Goal: Navigation & Orientation: Understand site structure

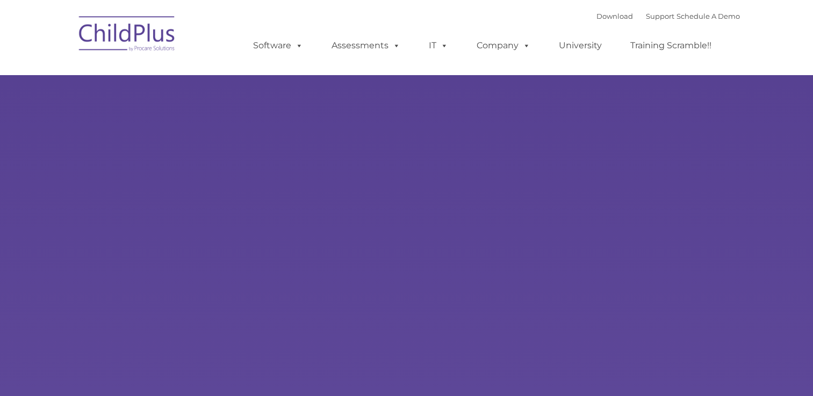
type input ""
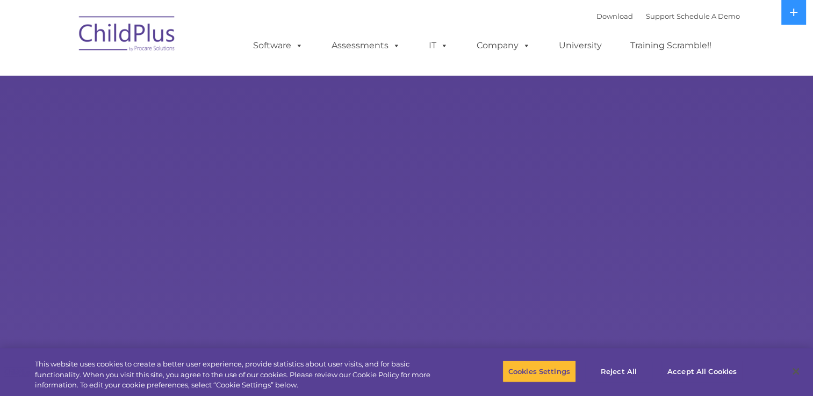
select select "MEDIUM"
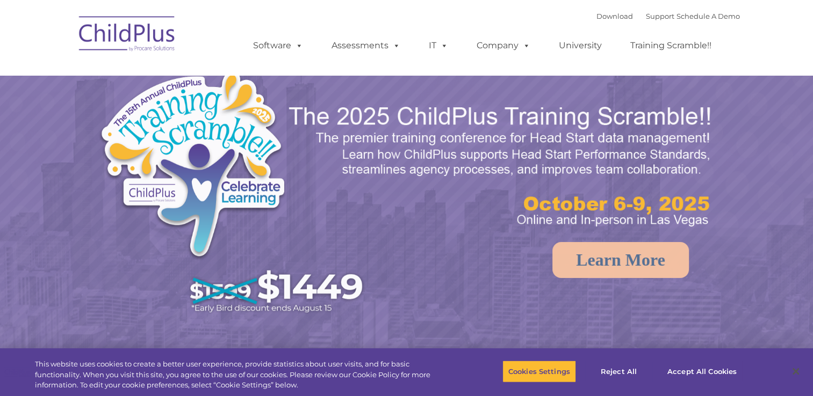
select select "MEDIUM"
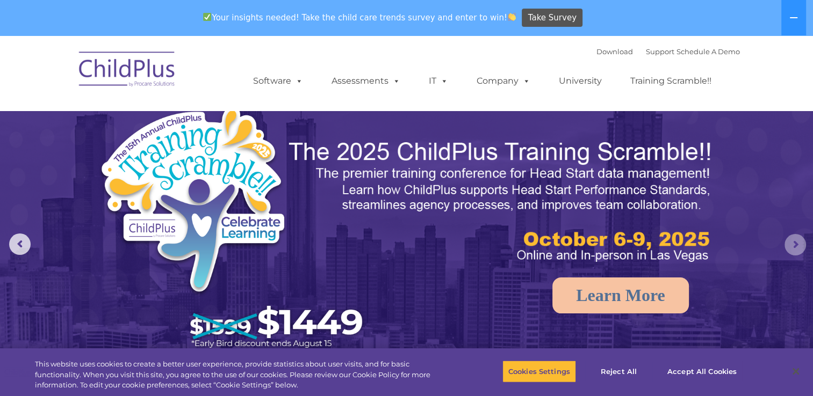
click at [793, 251] on rs-arrow at bounding box center [794, 244] width 21 height 21
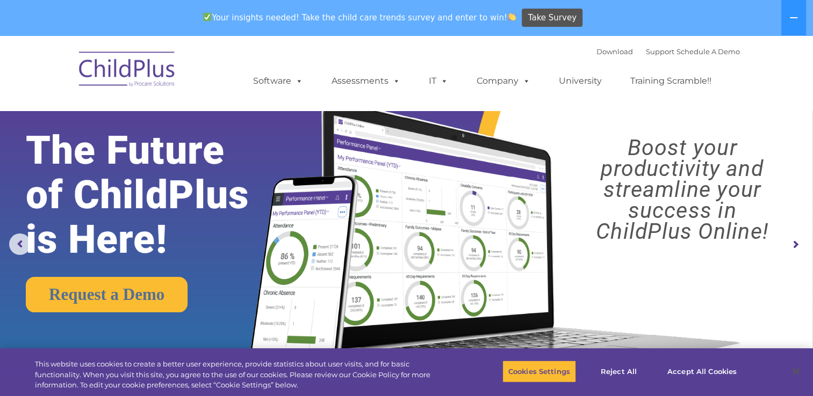
click at [794, 251] on rs-arrow at bounding box center [794, 244] width 21 height 21
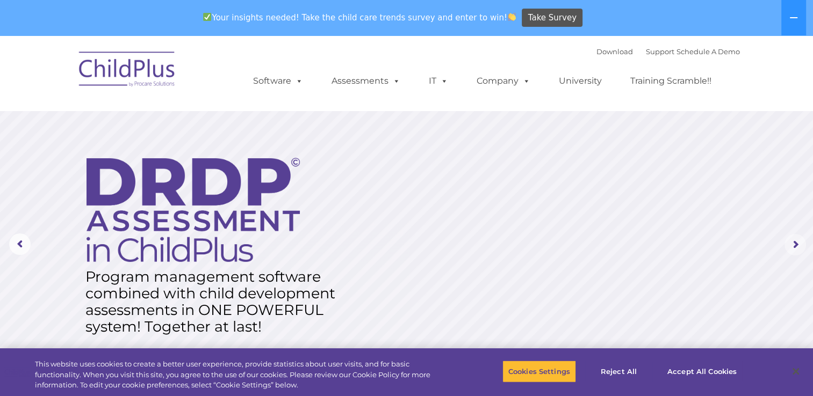
click at [794, 252] on rs-arrow at bounding box center [794, 244] width 21 height 21
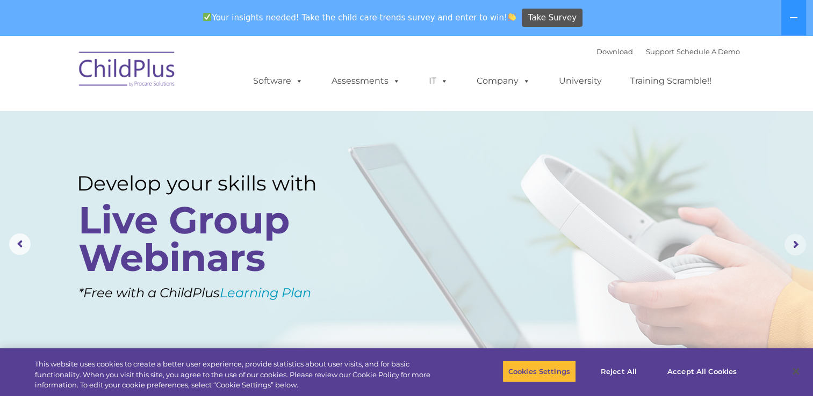
click at [793, 247] on rs-arrow at bounding box center [794, 244] width 21 height 21
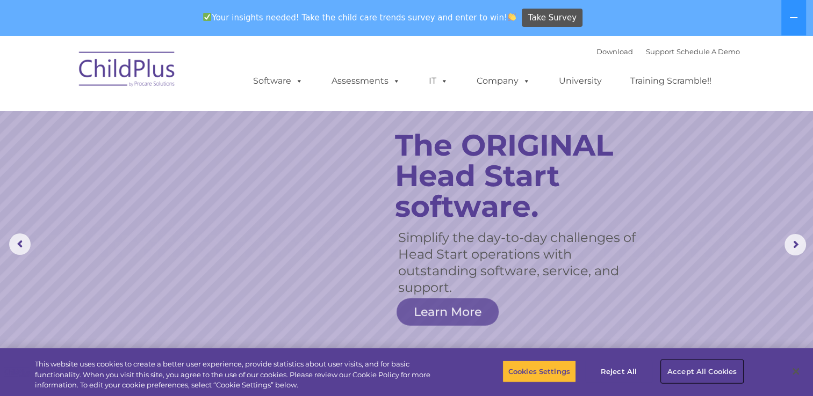
click at [732, 367] on button "Accept All Cookies" at bounding box center [701, 371] width 81 height 23
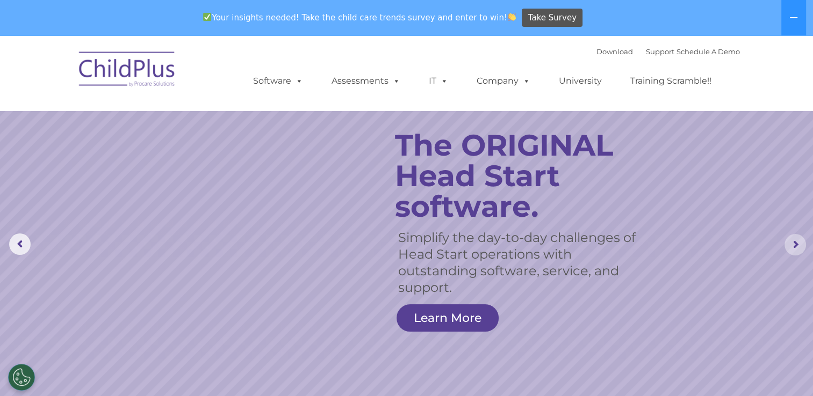
click at [799, 244] on rs-arrow at bounding box center [794, 244] width 21 height 21
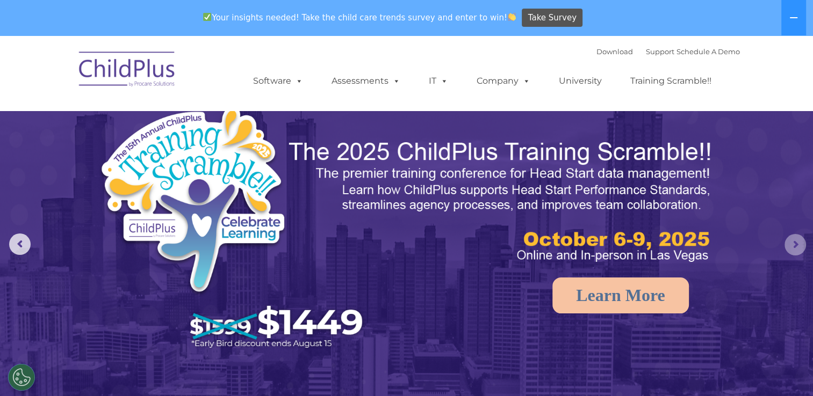
click at [799, 244] on rs-arrow at bounding box center [794, 244] width 21 height 21
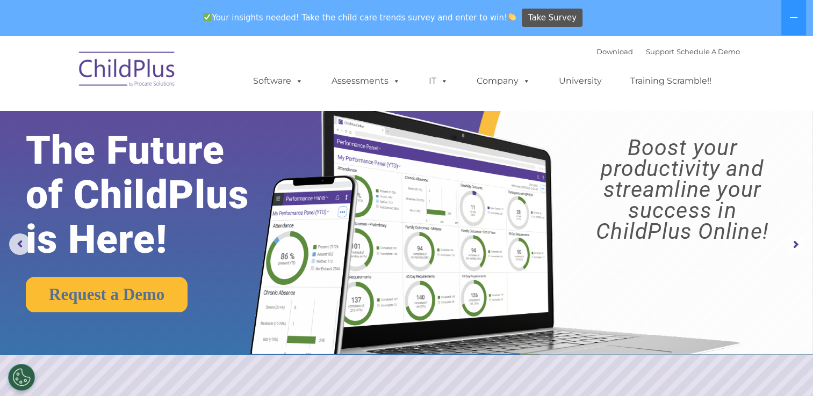
click at [799, 244] on rs-arrow at bounding box center [794, 244] width 21 height 21
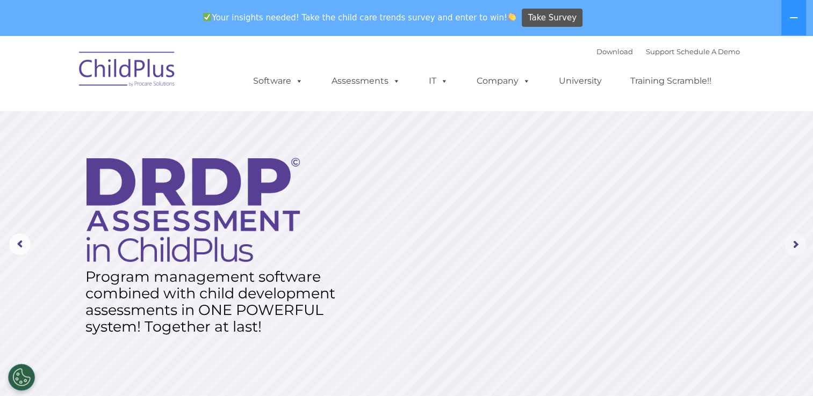
click at [799, 244] on rs-arrow at bounding box center [794, 244] width 21 height 21
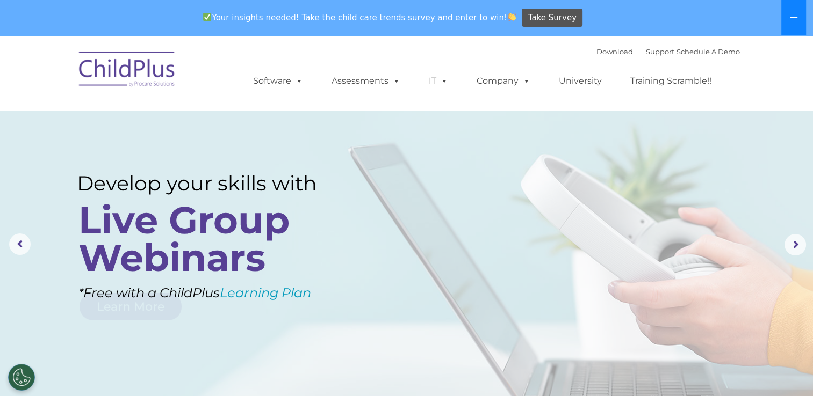
click at [792, 16] on icon at bounding box center [793, 17] width 9 height 9
